Goal: Transaction & Acquisition: Purchase product/service

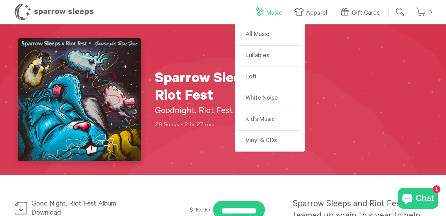
click at [264, 10] on link "Music" at bounding box center [269, 13] width 31 height 15
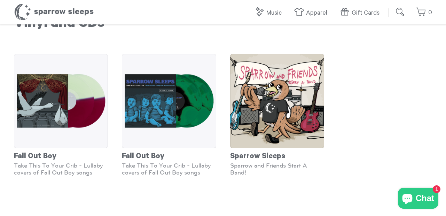
scroll to position [42, 0]
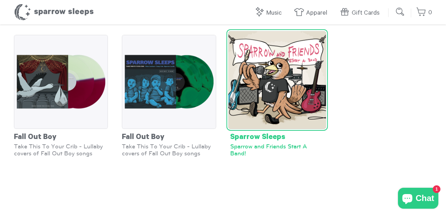
click at [295, 77] on img at bounding box center [277, 80] width 98 height 98
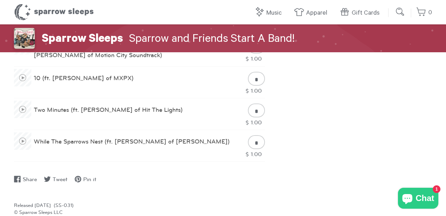
scroll to position [667, 0]
